Goal: Information Seeking & Learning: Learn about a topic

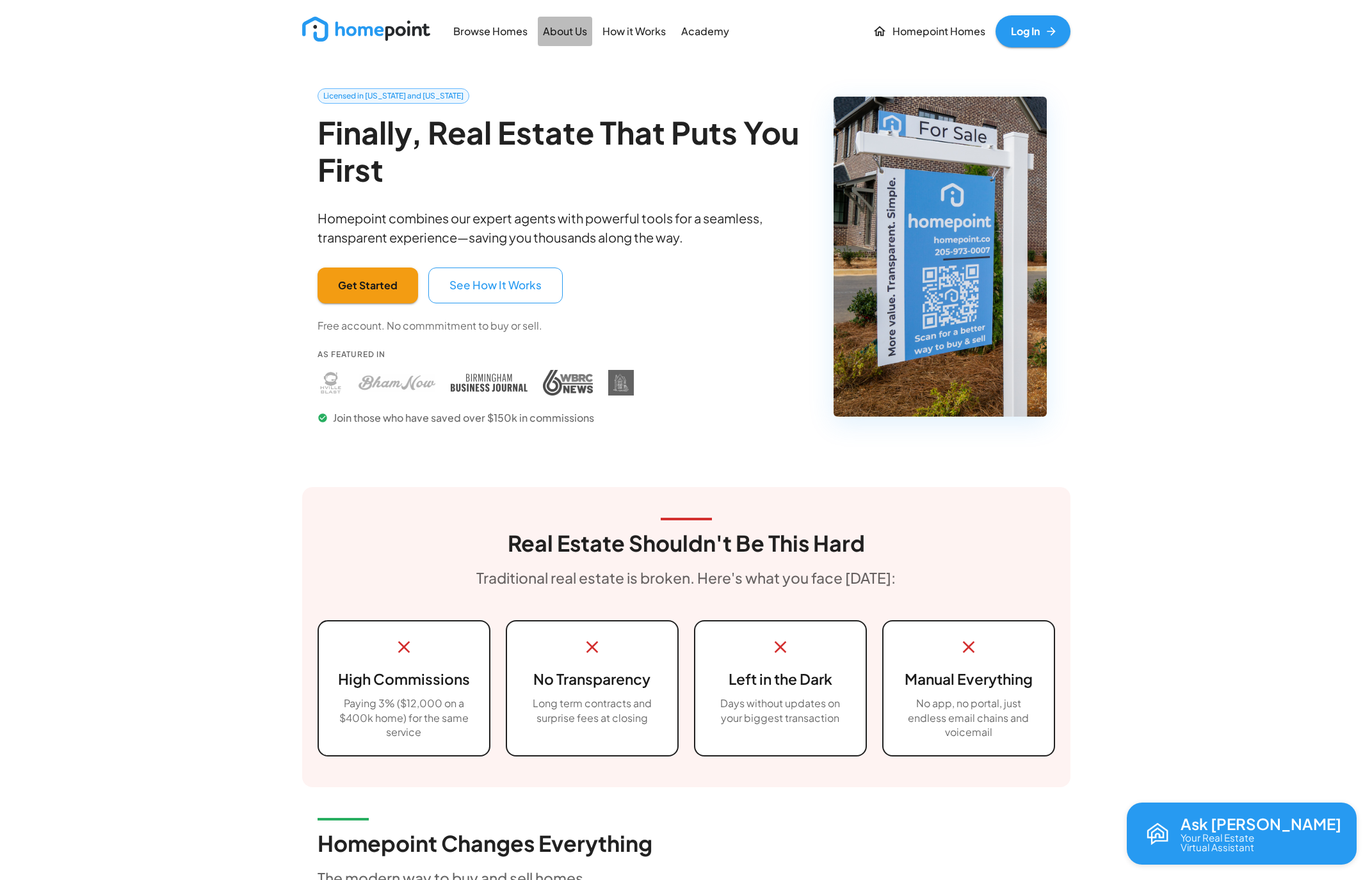
click at [556, 35] on p "About Us" at bounding box center [566, 31] width 45 height 15
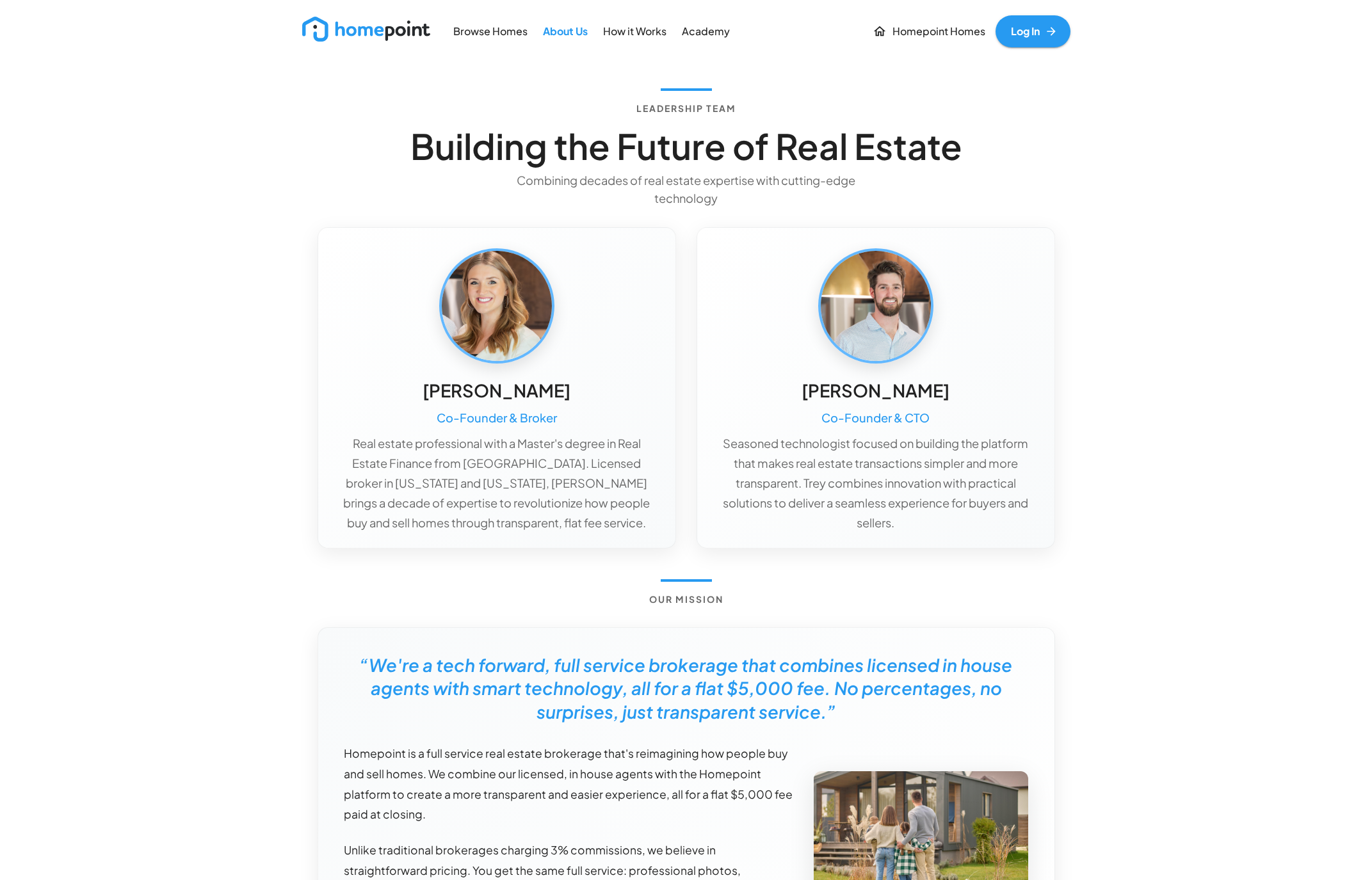
click at [360, 33] on img at bounding box center [367, 29] width 128 height 25
